Goal: Entertainment & Leisure: Consume media (video, audio)

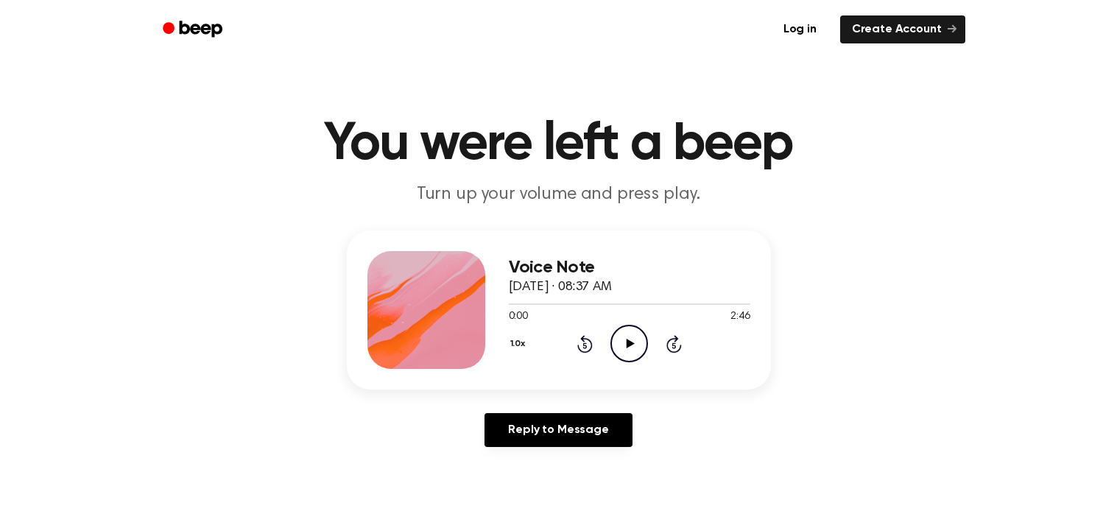
click at [628, 331] on icon "Play Audio" at bounding box center [629, 344] width 38 height 38
click at [628, 331] on icon "Pause Audio" at bounding box center [629, 344] width 38 height 38
drag, startPoint x: 527, startPoint y: 301, endPoint x: 467, endPoint y: 306, distance: 60.5
click at [467, 306] on div "Voice Note [DATE] · 08:37 AM 0:14 2:46 Your browser does not support the [objec…" at bounding box center [559, 309] width 424 height 159
click at [584, 347] on icon at bounding box center [585, 345] width 4 height 6
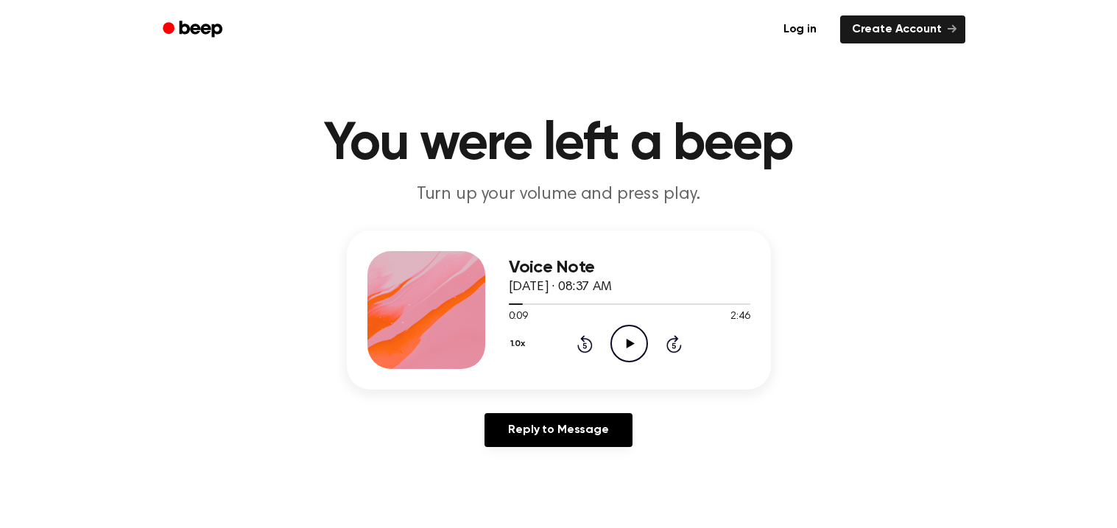
click at [584, 347] on icon at bounding box center [585, 345] width 4 height 6
click at [617, 344] on icon "Play Audio" at bounding box center [629, 344] width 38 height 38
click at [617, 344] on icon "Pause Audio" at bounding box center [629, 344] width 38 height 38
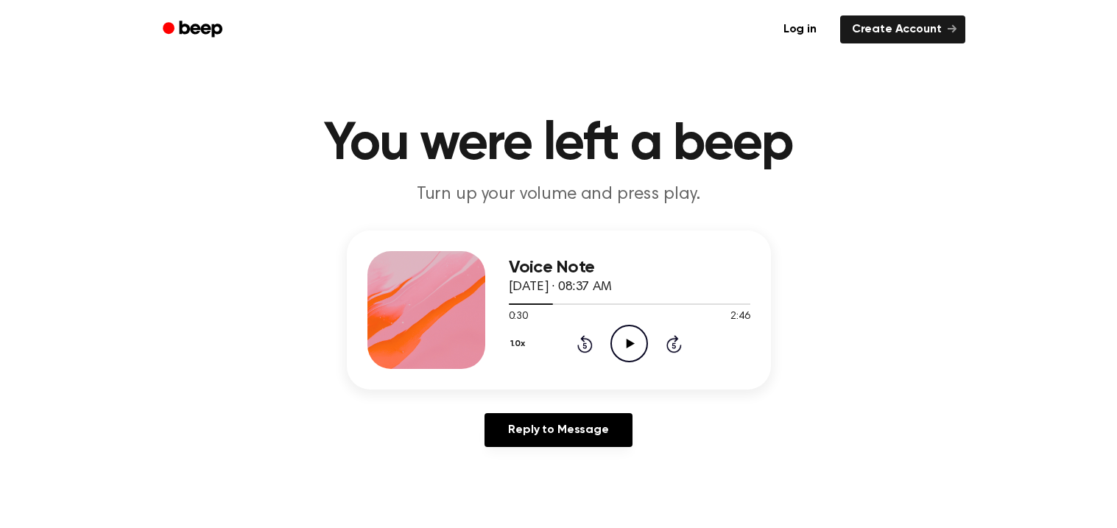
click at [617, 344] on icon "Play Audio" at bounding box center [629, 344] width 38 height 38
click at [617, 344] on icon "Pause Audio" at bounding box center [629, 344] width 38 height 38
click at [617, 344] on icon "Play Audio" at bounding box center [629, 344] width 38 height 38
click at [617, 344] on icon "Pause Audio" at bounding box center [629, 344] width 38 height 38
click at [617, 344] on icon "Play Audio" at bounding box center [629, 344] width 38 height 38
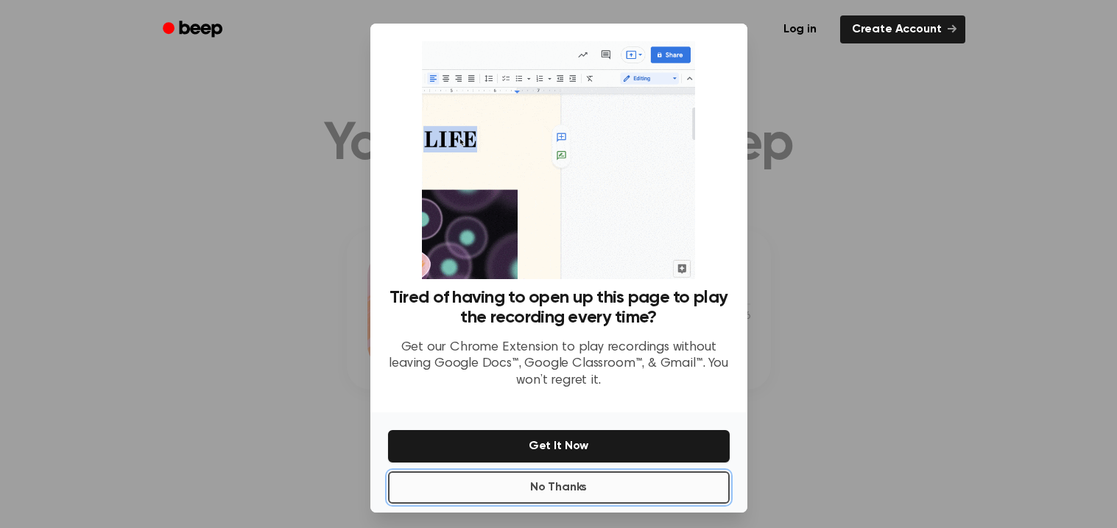
click at [694, 484] on button "No Thanks" at bounding box center [559, 487] width 342 height 32
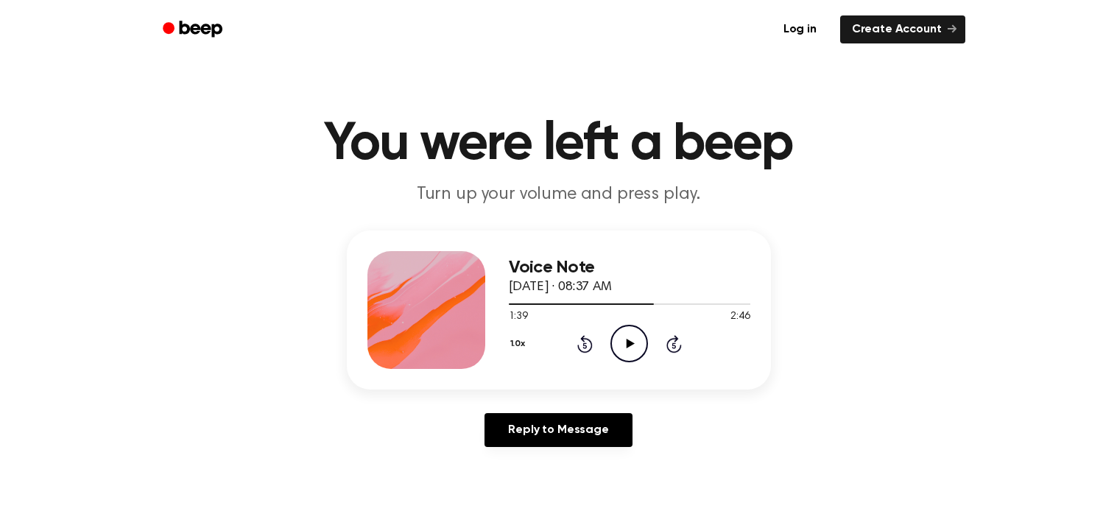
click at [635, 343] on icon "Play Audio" at bounding box center [629, 344] width 38 height 38
click at [635, 343] on icon "Pause Audio" at bounding box center [629, 344] width 38 height 38
click at [635, 343] on icon "Play Audio" at bounding box center [629, 344] width 38 height 38
click at [629, 334] on icon "Pause Audio" at bounding box center [629, 344] width 38 height 38
click at [629, 334] on icon "Play Audio" at bounding box center [629, 344] width 38 height 38
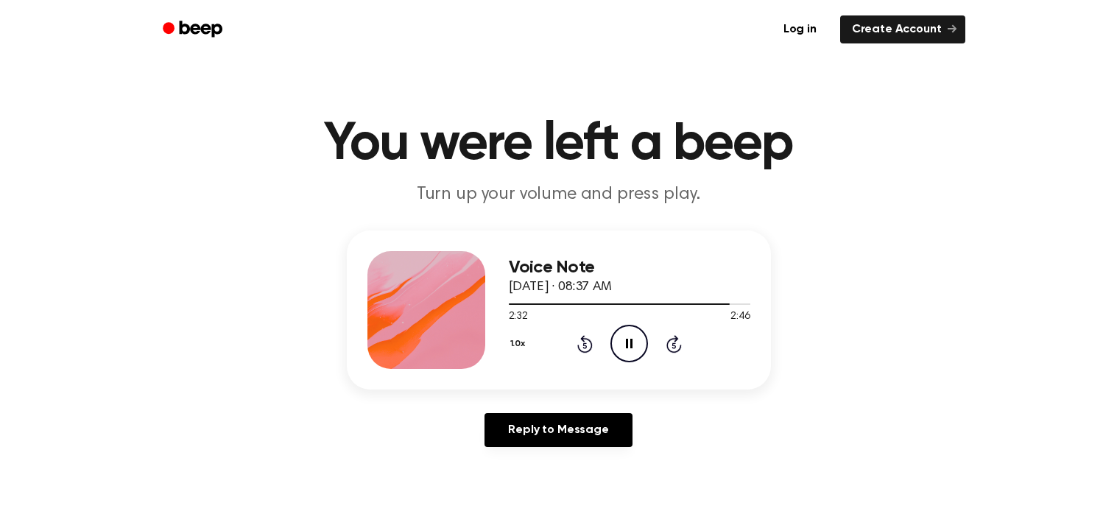
click at [629, 334] on icon "Pause Audio" at bounding box center [629, 344] width 38 height 38
click at [629, 334] on icon "Play Audio" at bounding box center [629, 344] width 38 height 38
